Goal: Task Accomplishment & Management: Manage account settings

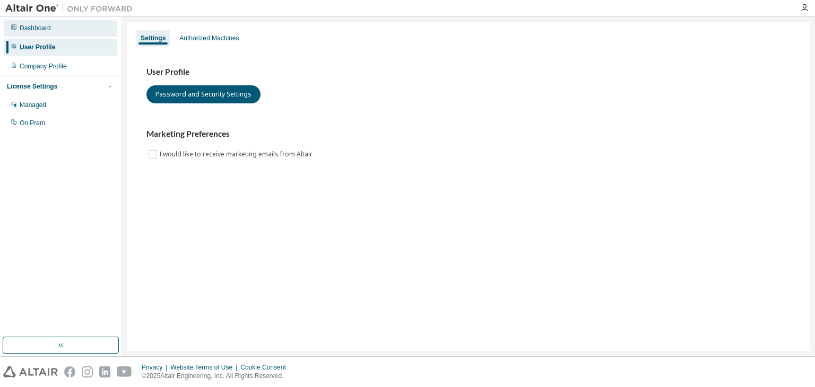
click at [16, 30] on icon at bounding box center [14, 27] width 6 height 6
